Goal: Find specific page/section: Find specific page/section

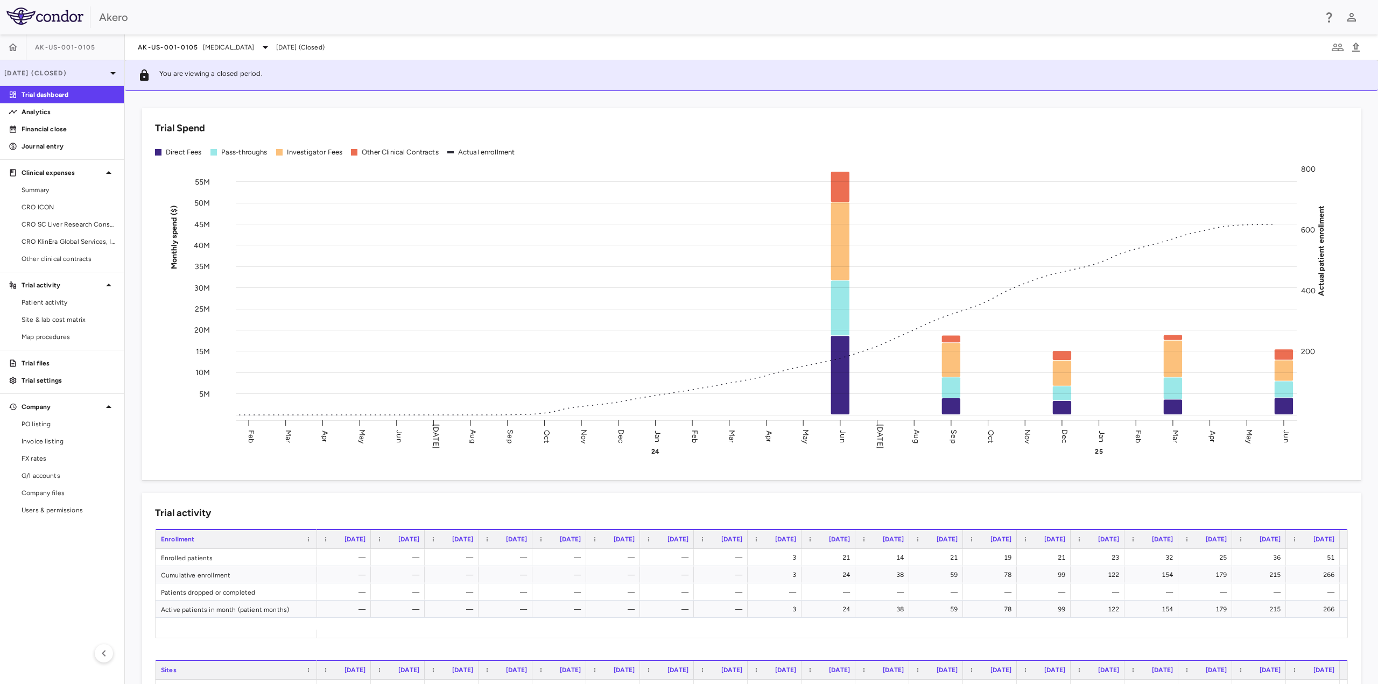
click at [79, 71] on p "[DATE] (Closed)" at bounding box center [55, 73] width 102 height 10
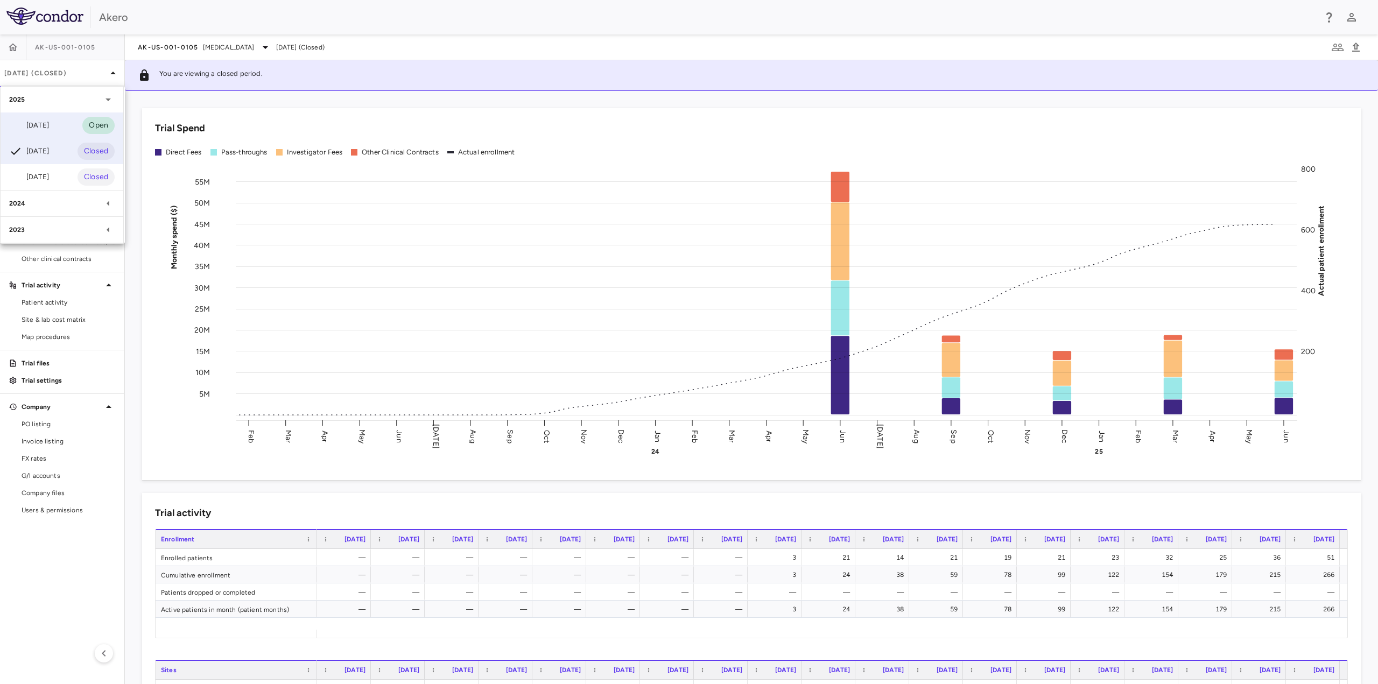
click at [59, 126] on div "[DATE] Open" at bounding box center [62, 126] width 123 height 26
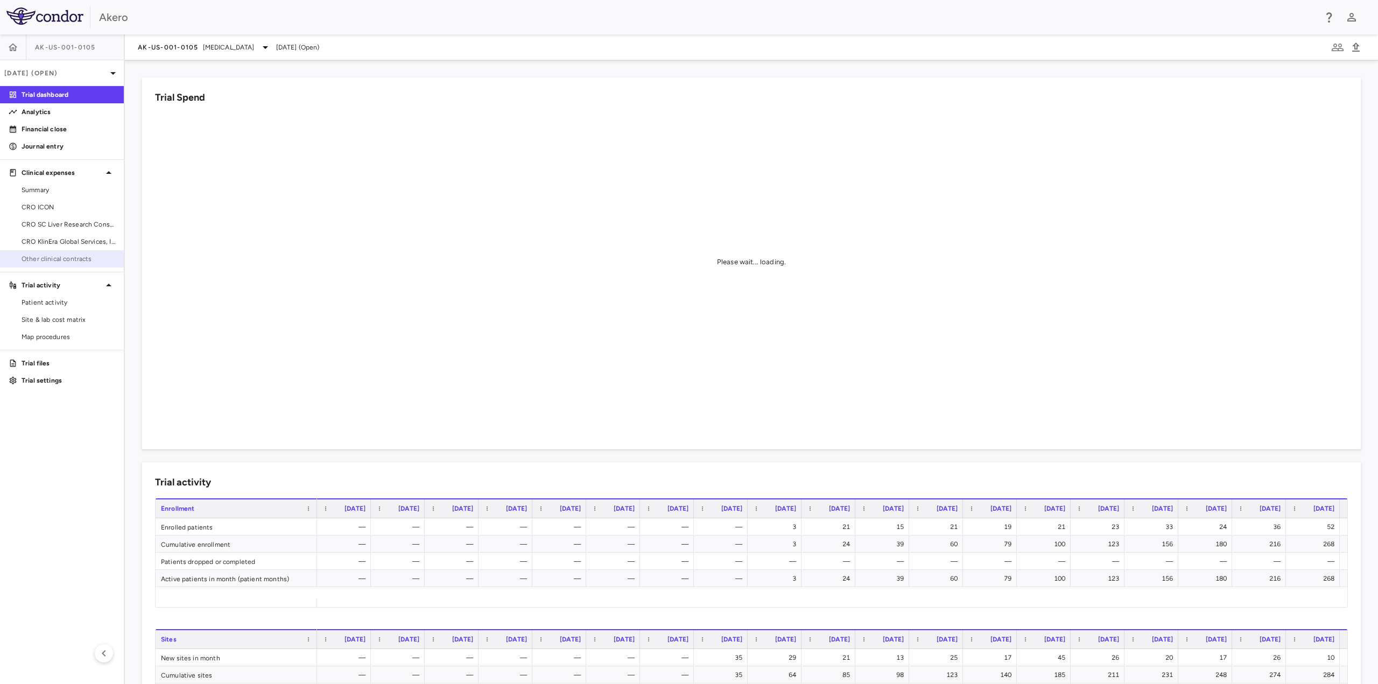
click at [64, 261] on span "Other clinical contracts" at bounding box center [69, 259] width 94 height 10
